Goal: Go to known website: Access a specific website the user already knows

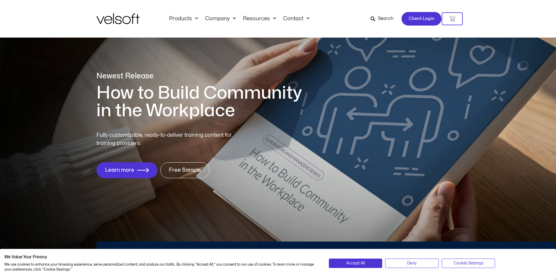
click at [412, 19] on span "Client Login" at bounding box center [422, 19] width 26 height 8
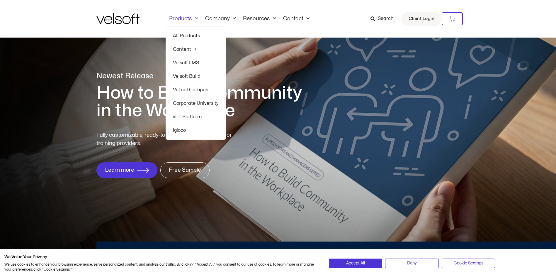
click at [183, 59] on link "Velsoft LMS" at bounding box center [196, 62] width 46 height 13
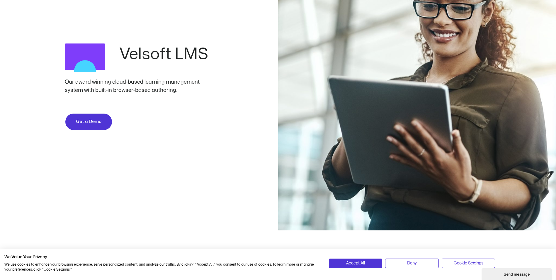
scroll to position [88, 0]
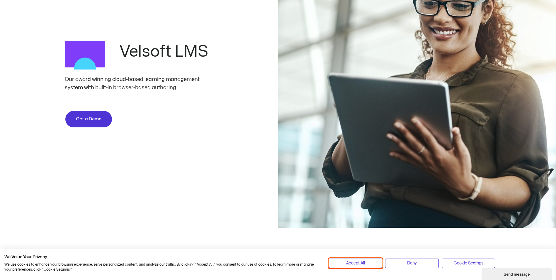
click at [364, 266] on span "Accept All" at bounding box center [355, 263] width 19 height 6
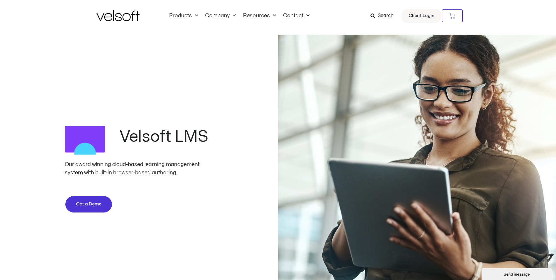
scroll to position [0, 0]
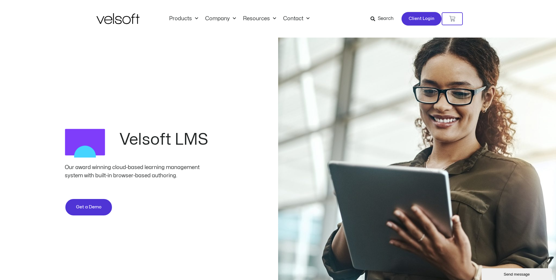
click at [429, 17] on span "Client Login" at bounding box center [422, 19] width 26 height 8
